Goal: Check status: Check status

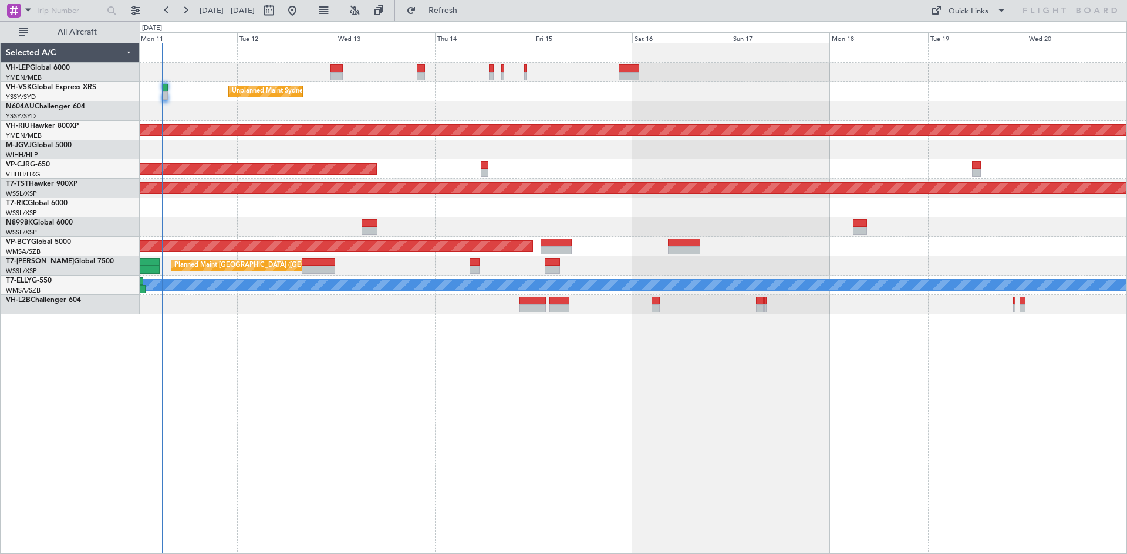
click at [532, 448] on div "[PERSON_NAME] San Antonio (San Antonio Intl) Planned Maint [GEOGRAPHIC_DATA] ([…" at bounding box center [633, 299] width 987 height 512
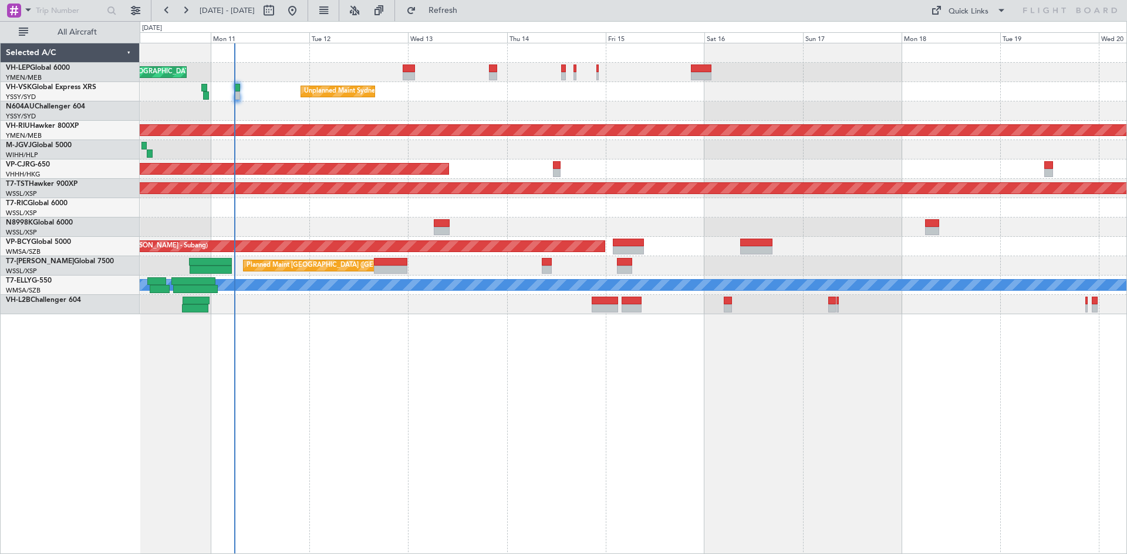
click at [431, 104] on div at bounding box center [633, 111] width 986 height 19
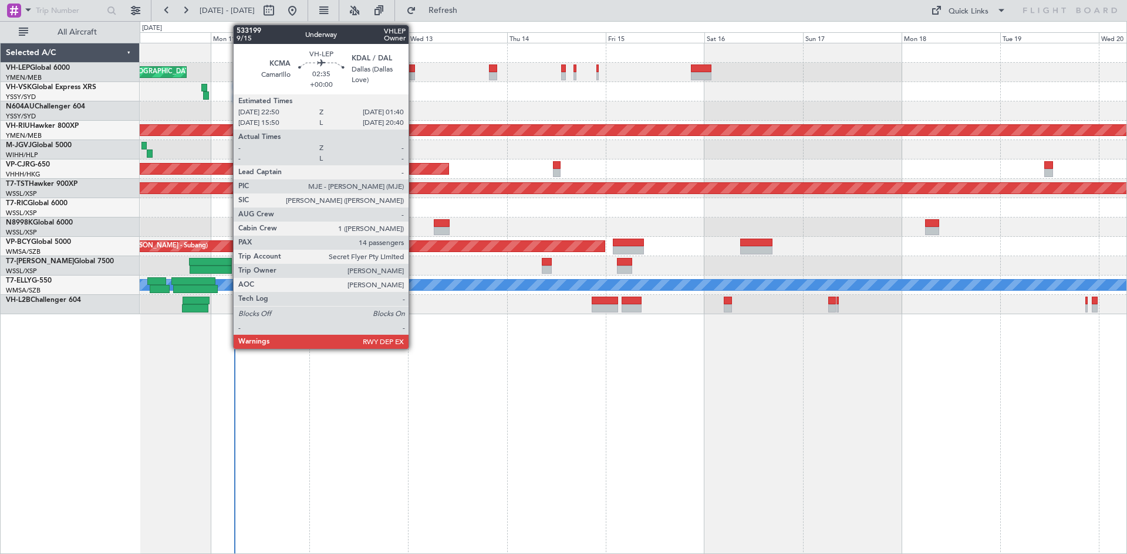
click at [414, 77] on div at bounding box center [408, 76] width 12 height 8
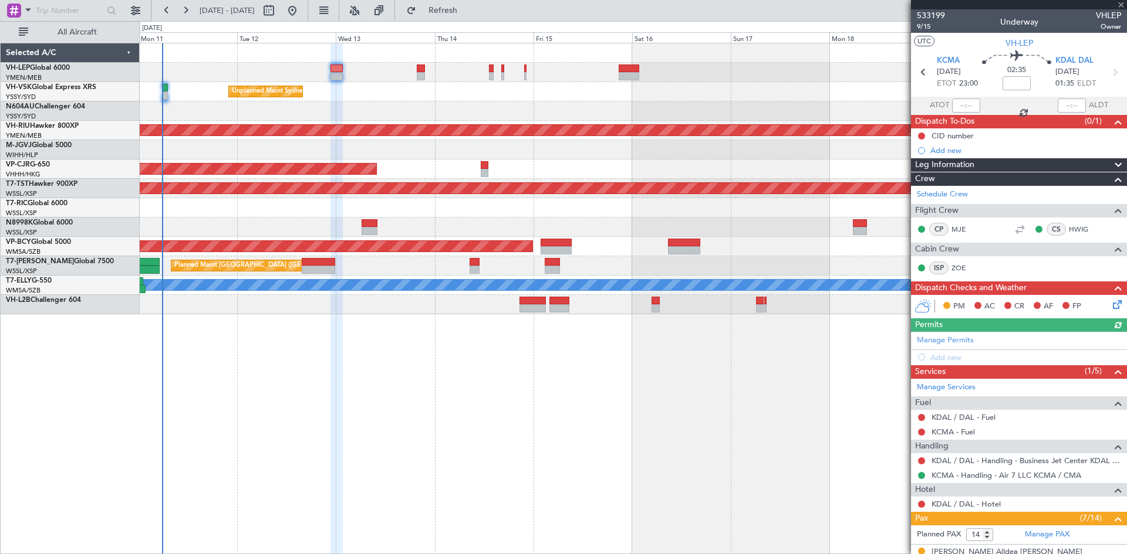
scroll to position [117, 0]
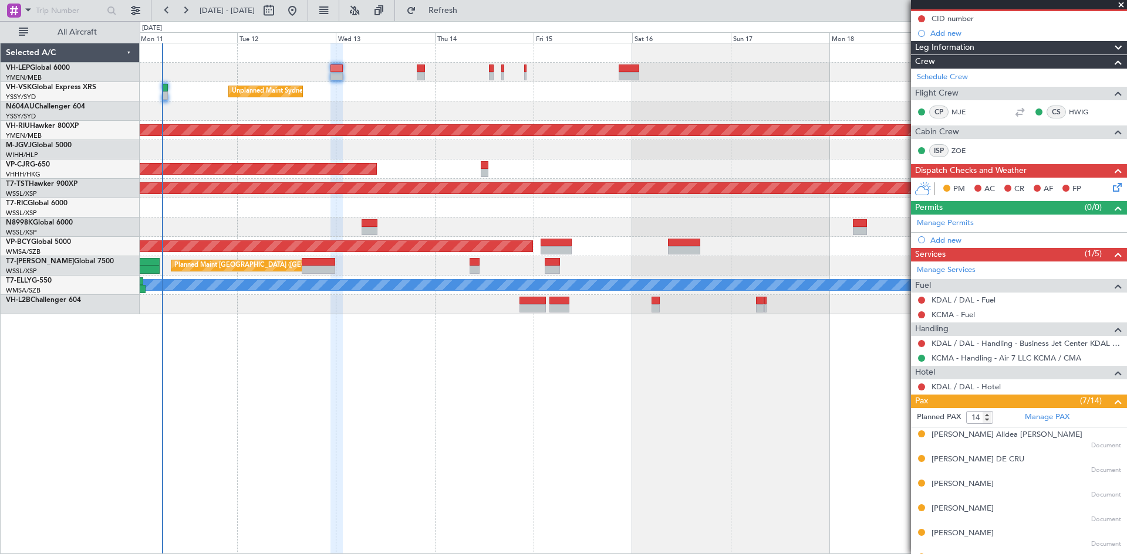
click at [380, 97] on div "Unplanned Maint Sydney ([PERSON_NAME] Intl)" at bounding box center [633, 91] width 986 height 19
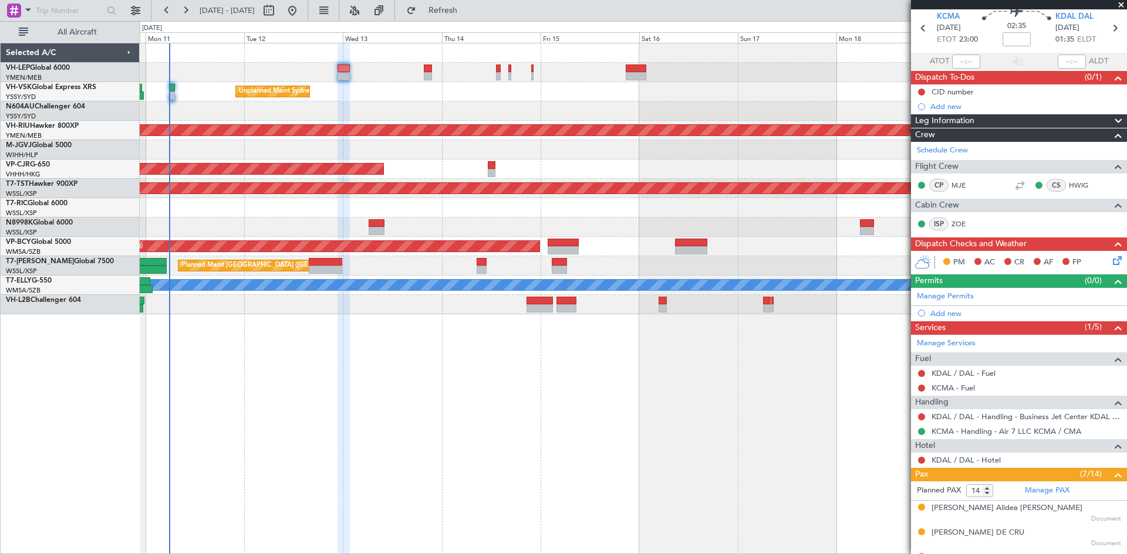
scroll to position [0, 0]
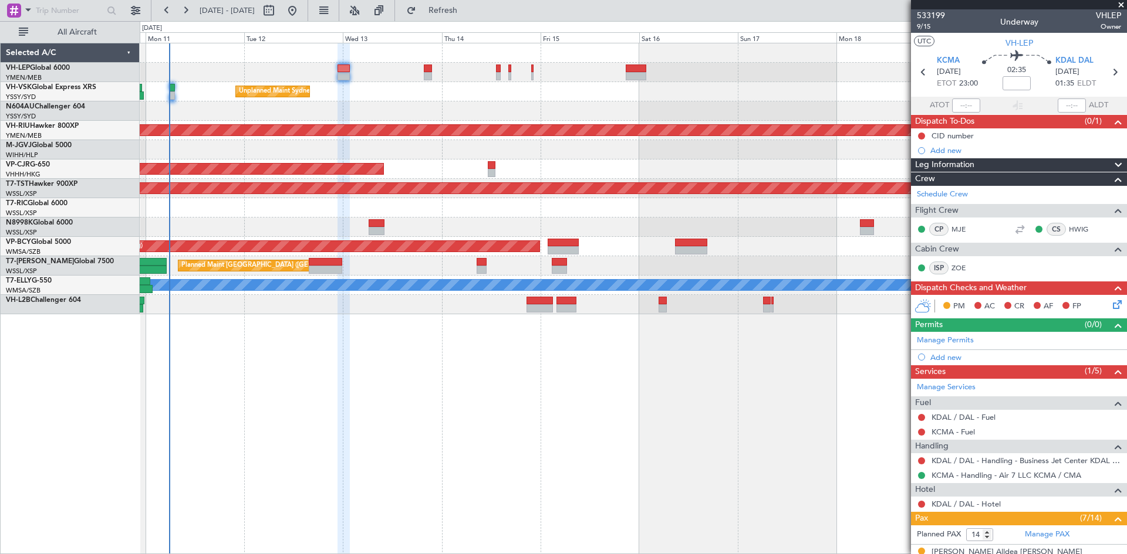
click at [431, 79] on div at bounding box center [428, 76] width 8 height 8
type input "9"
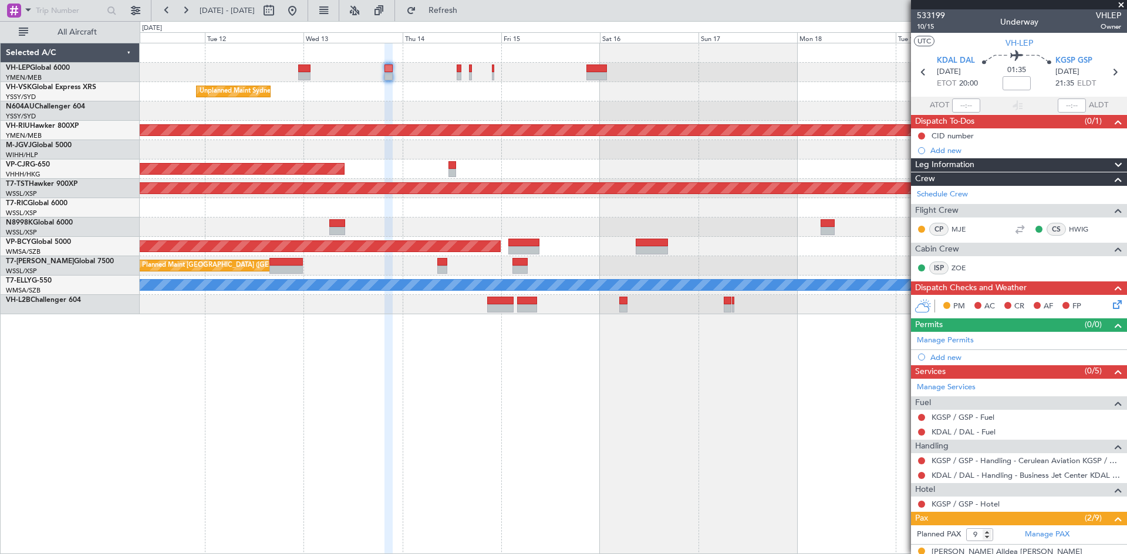
click at [508, 118] on div at bounding box center [633, 111] width 986 height 19
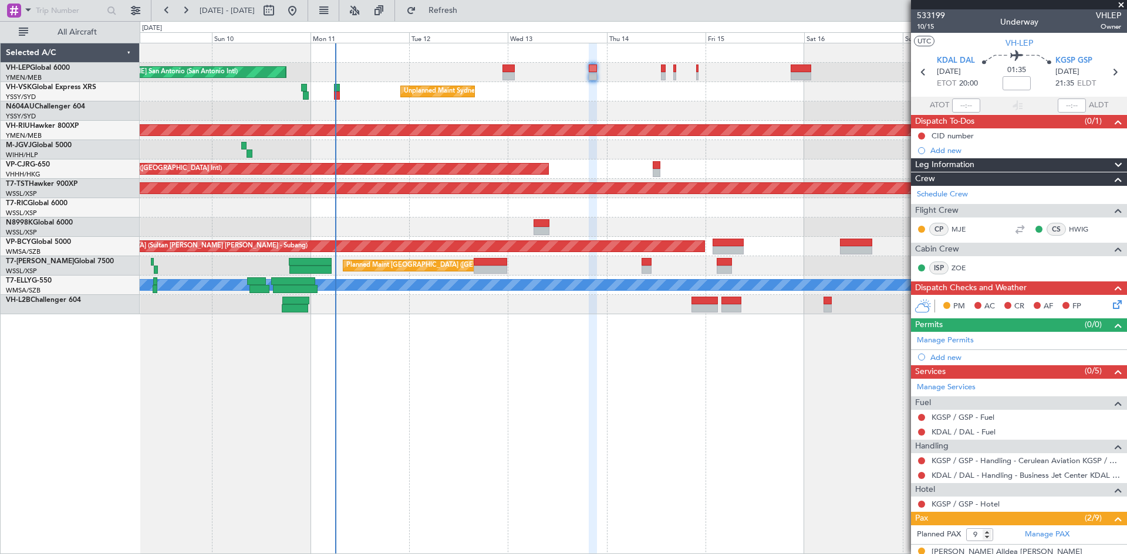
click at [527, 376] on div "Planned Maint [GEOGRAPHIC_DATA] ([GEOGRAPHIC_DATA] International) [PERSON_NAME]…" at bounding box center [633, 299] width 987 height 512
click at [660, 174] on div "Planned Maint [GEOGRAPHIC_DATA] ([GEOGRAPHIC_DATA] Intl)" at bounding box center [633, 169] width 986 height 19
click at [657, 173] on div at bounding box center [656, 173] width 8 height 8
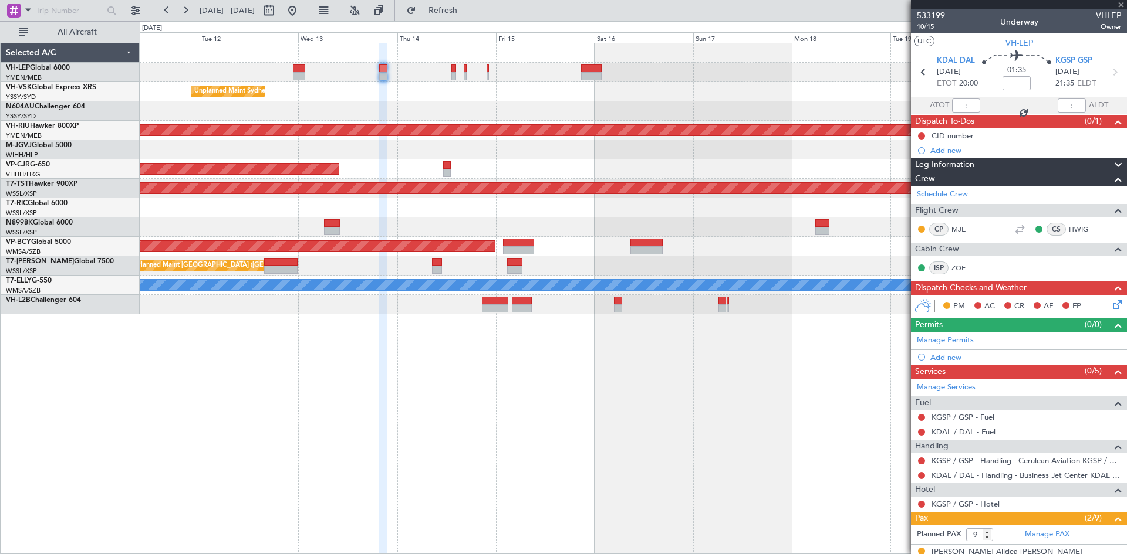
click at [521, 197] on div "Planned Maint [GEOGRAPHIC_DATA] ([GEOGRAPHIC_DATA] International) [PERSON_NAME]…" at bounding box center [633, 178] width 986 height 271
click at [448, 177] on div "Planned Maint [GEOGRAPHIC_DATA] ([GEOGRAPHIC_DATA] Intl)" at bounding box center [633, 169] width 986 height 19
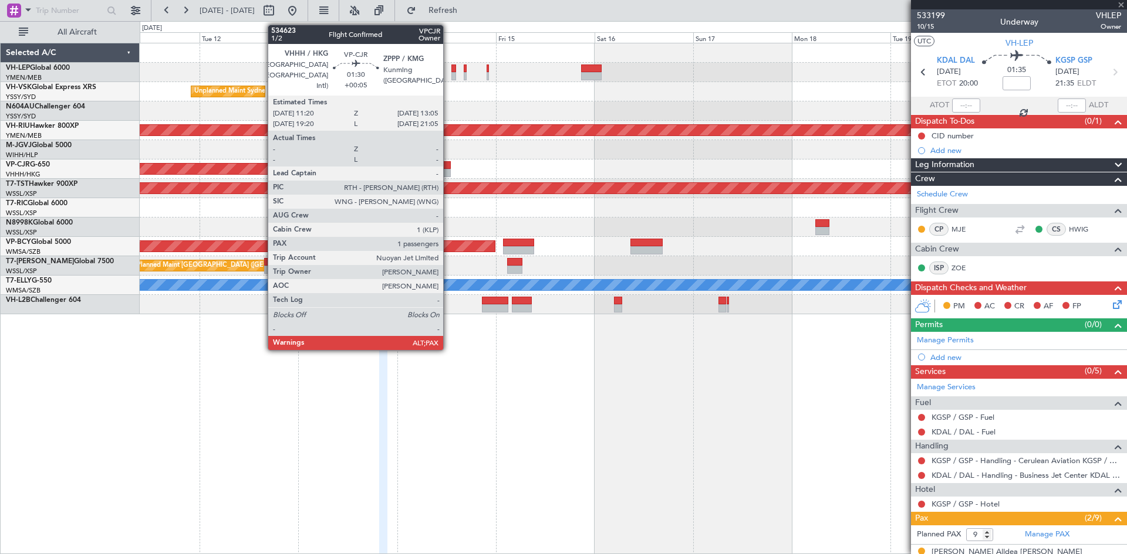
click at [448, 174] on div at bounding box center [447, 173] width 8 height 8
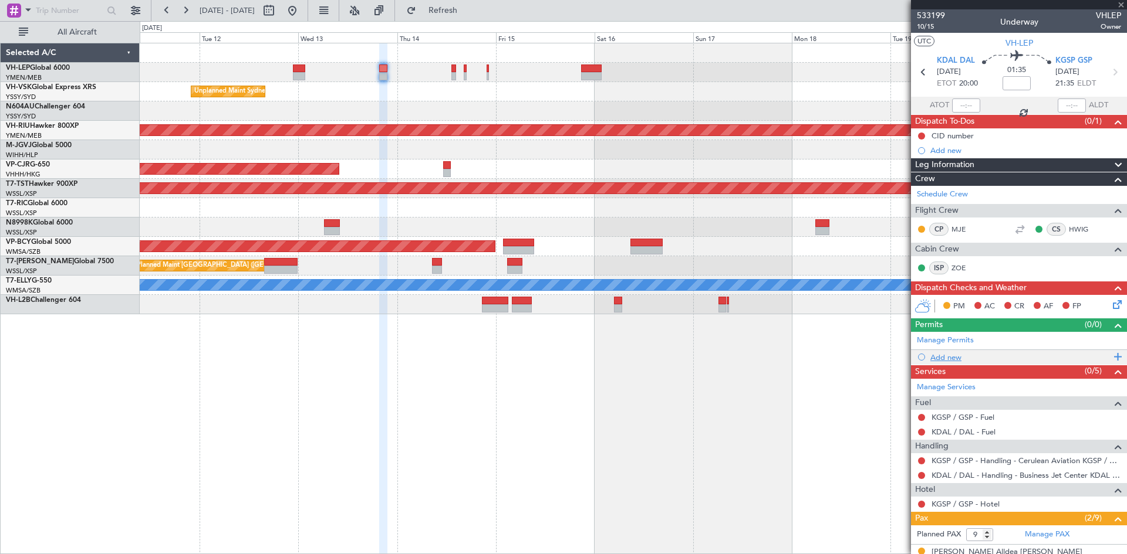
type input "+00:05"
type input "5"
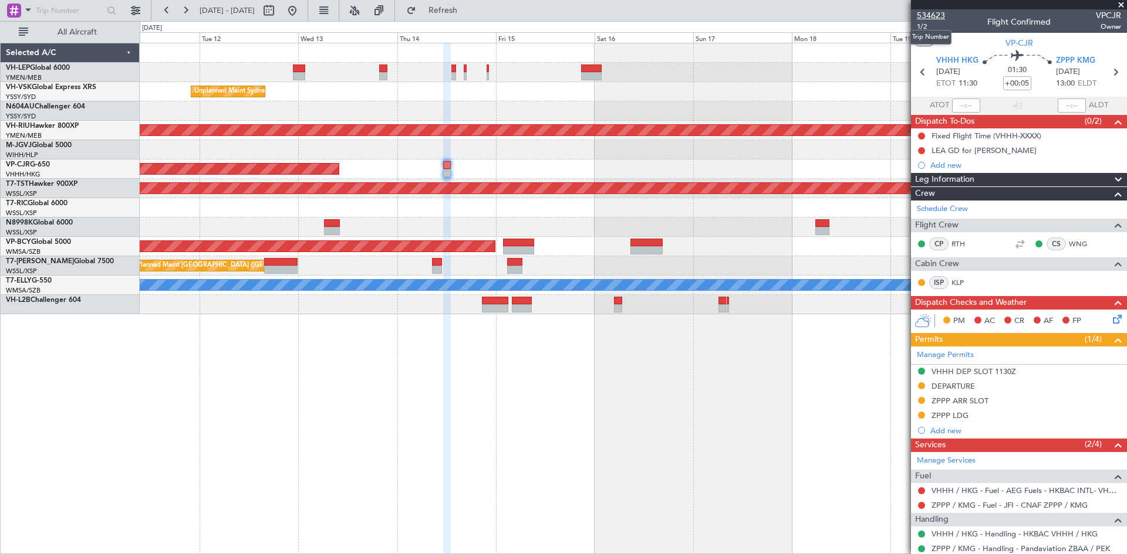
click at [926, 20] on span "534623" at bounding box center [930, 15] width 28 height 12
